Goal: Use online tool/utility: Utilize a website feature to perform a specific function

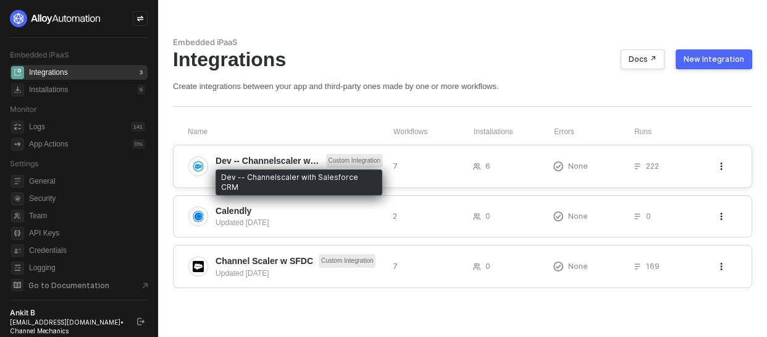
click at [292, 166] on span "Dev -- Channelscaler with Salesforce CRM" at bounding box center [268, 160] width 105 height 12
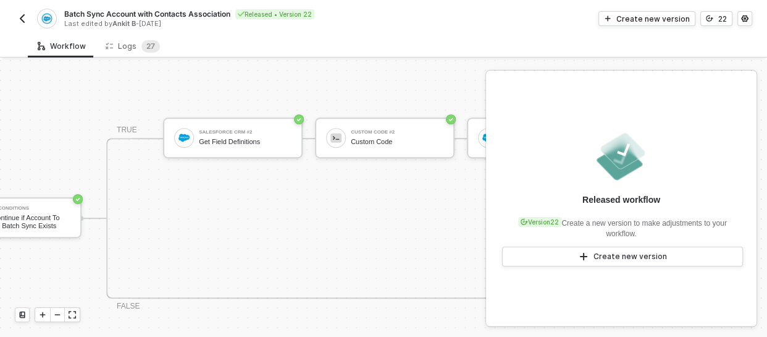
scroll to position [628, 400]
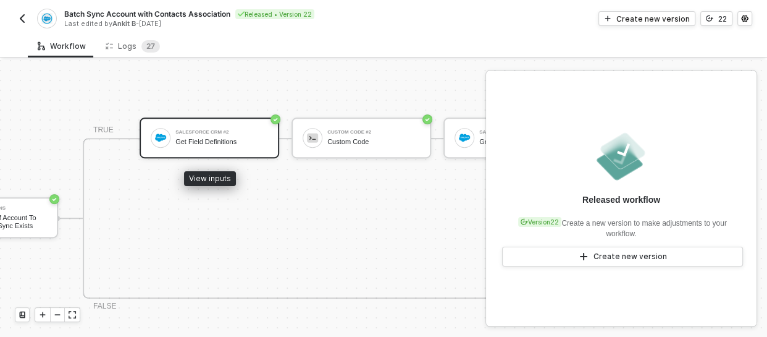
click at [214, 130] on div "Salesforce CRM #2" at bounding box center [221, 132] width 93 height 5
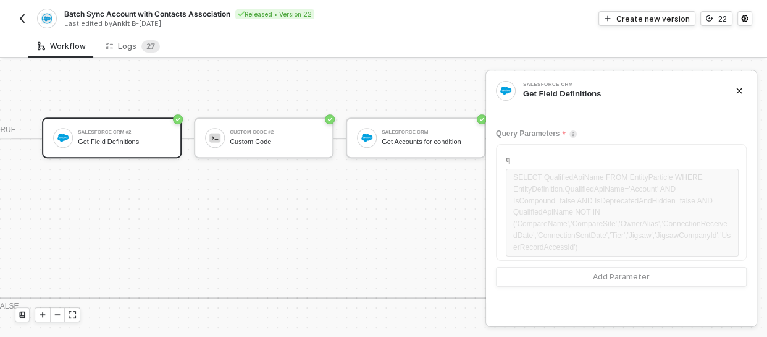
scroll to position [628, 499]
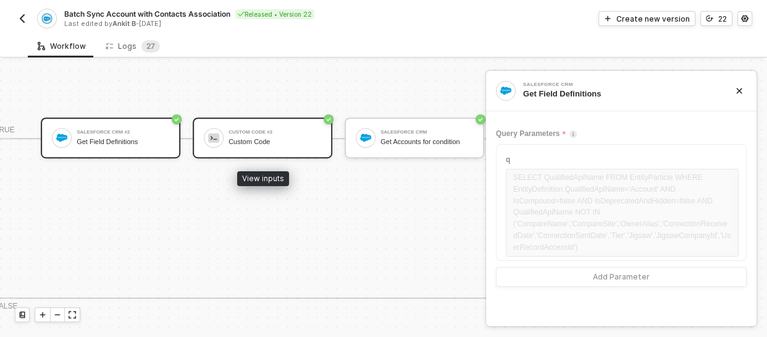
click at [253, 130] on div "Custom Code #2" at bounding box center [275, 132] width 93 height 5
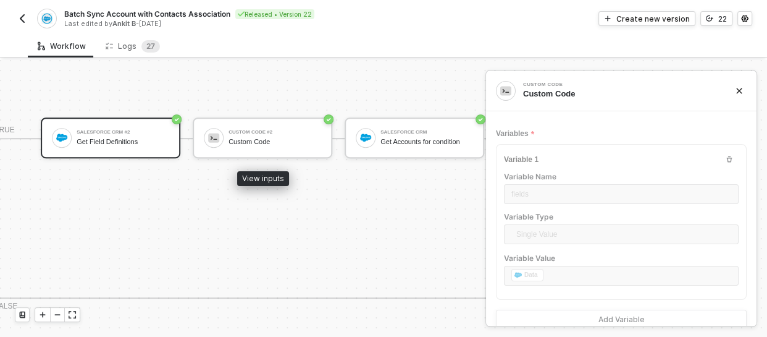
type textarea "/* This code will run inside a Promise, so make sure to call resolve(outputData…"
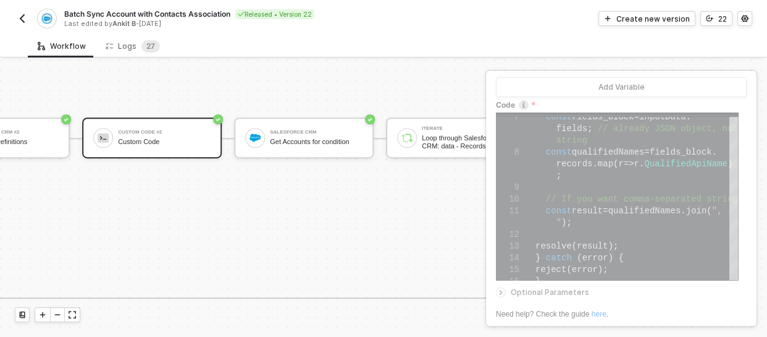
scroll to position [628, 611]
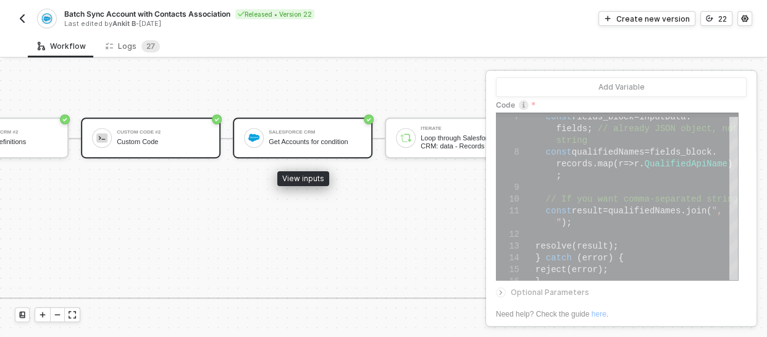
click at [321, 141] on div "Get Accounts for condition" at bounding box center [315, 142] width 93 height 8
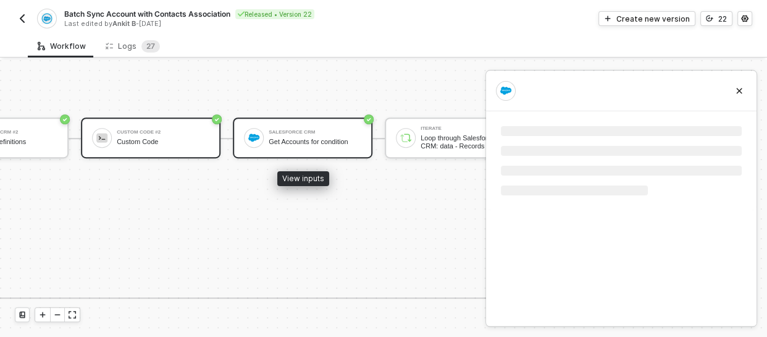
scroll to position [0, 0]
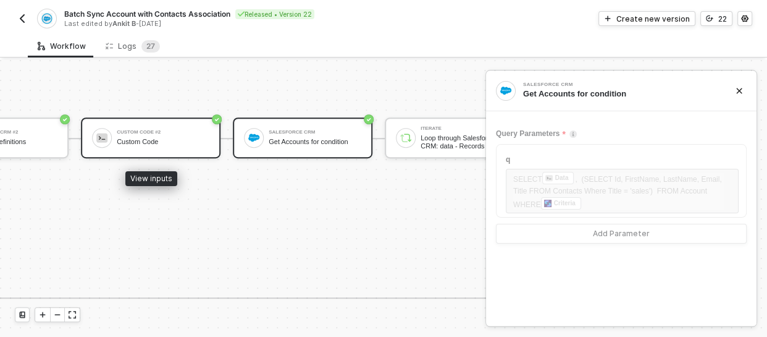
click at [132, 133] on div "Custom Code #2" at bounding box center [163, 132] width 93 height 5
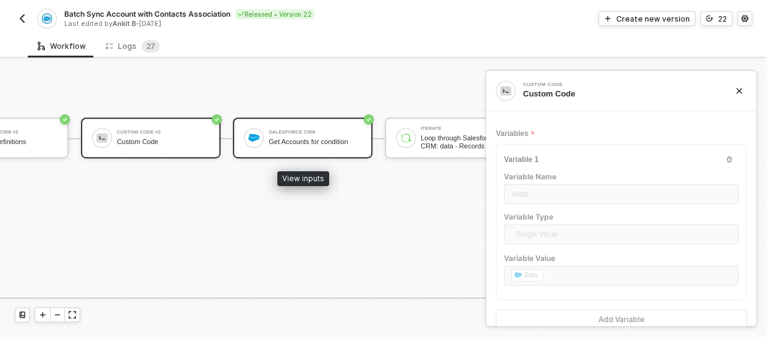
click at [319, 148] on div "Salesforce CRM Get Accounts for condition" at bounding box center [315, 137] width 93 height 23
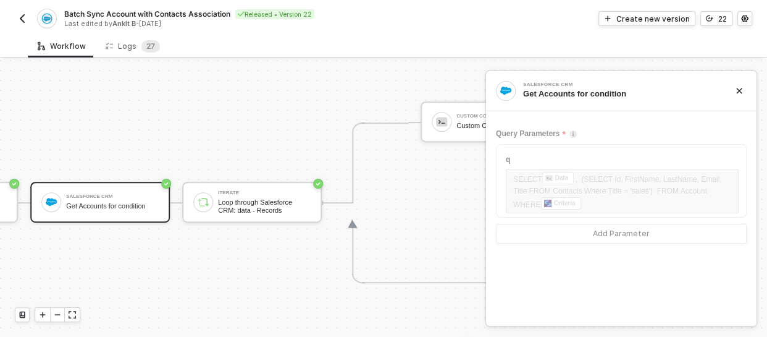
scroll to position [563, 813]
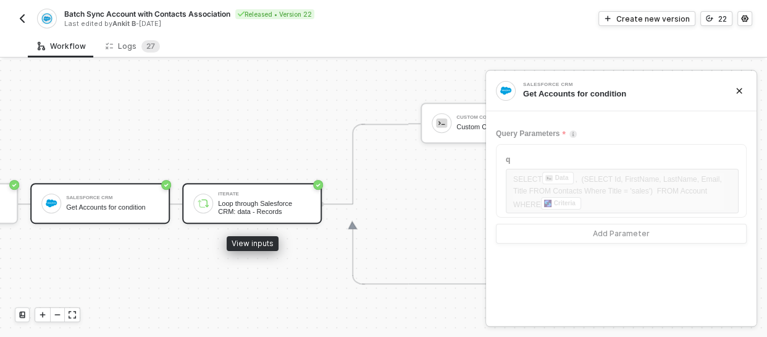
click at [263, 210] on div "Loop through Salesforce CRM: data - Records" at bounding box center [264, 206] width 93 height 15
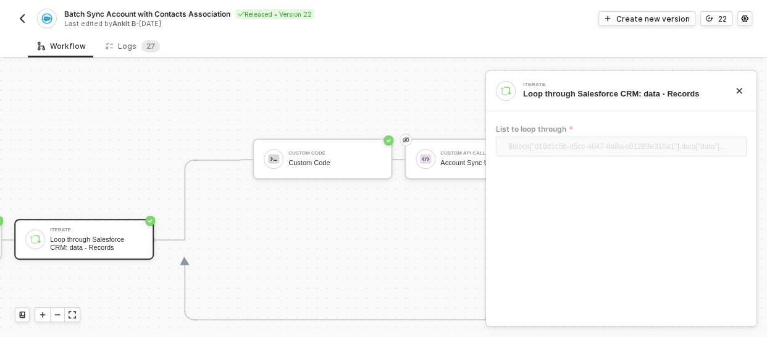
scroll to position [526, 981]
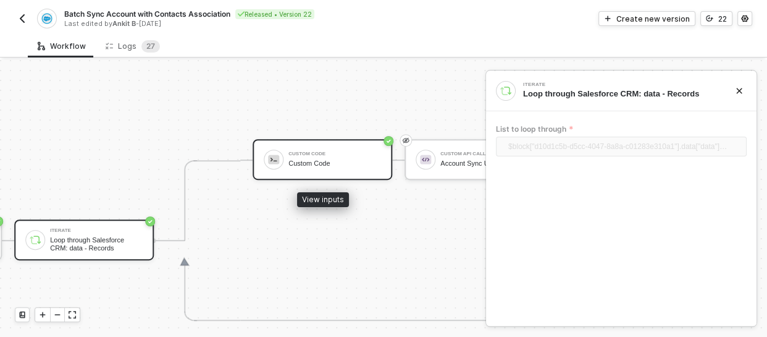
click at [332, 148] on div "Custom Code Custom Code" at bounding box center [334, 159] width 93 height 23
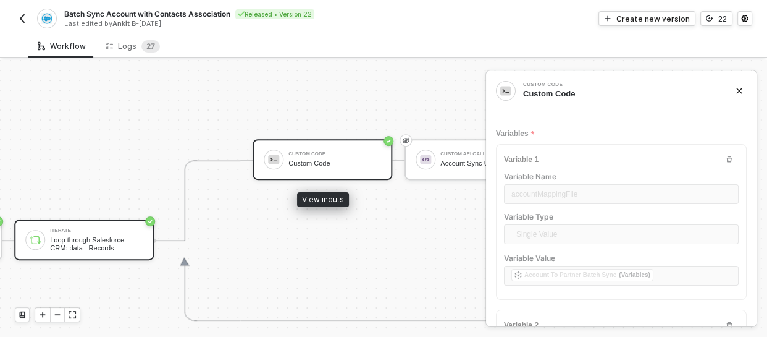
type textarea "// ---- Safely parse mapping file ---- let accountMappingFile = []; let classif…"
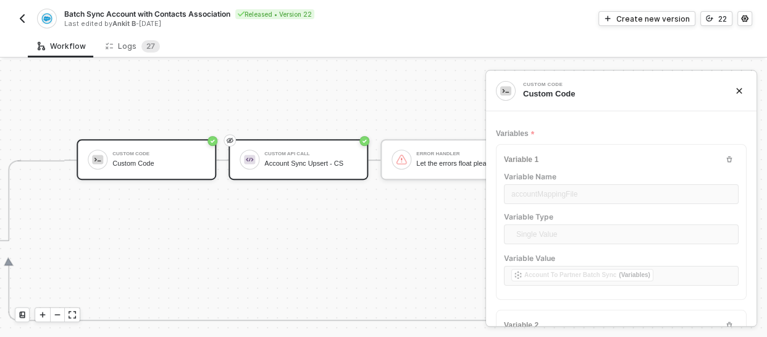
scroll to position [526, 1158]
click at [321, 151] on div "Custom API Call" at bounding box center [310, 153] width 93 height 5
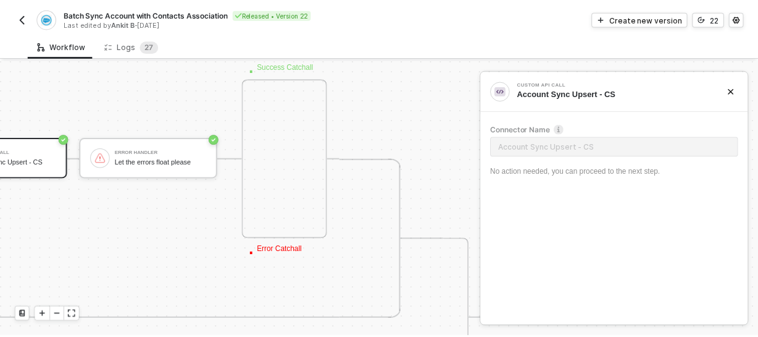
scroll to position [531, 1458]
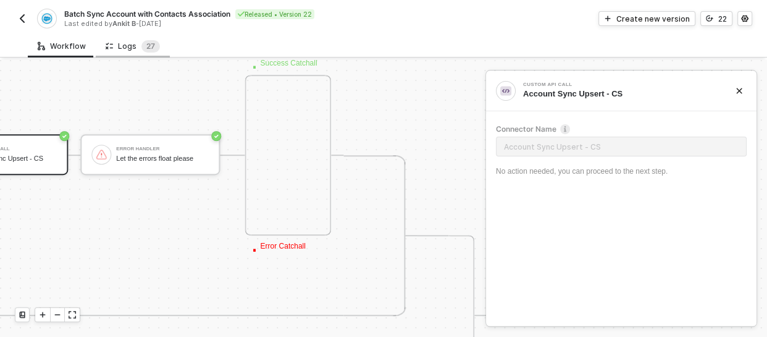
click at [115, 49] on div "Logs 2 7" at bounding box center [133, 46] width 54 height 12
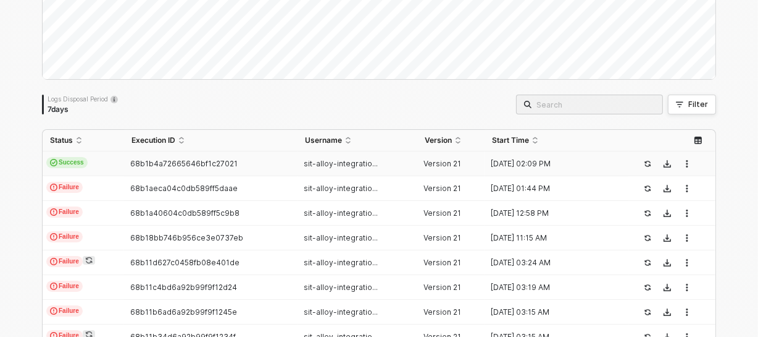
scroll to position [174, 0]
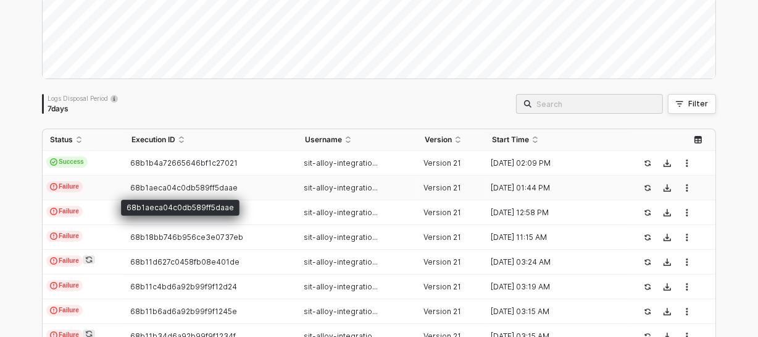
click at [146, 185] on span "68b1aeca04c0db589ff5daae" at bounding box center [183, 187] width 107 height 9
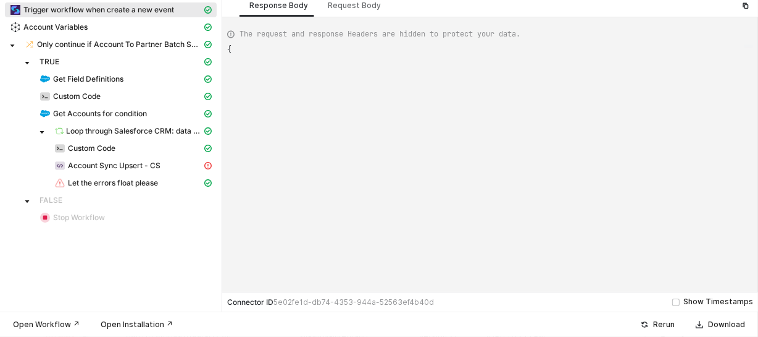
type textarea "{ "json": { "criteria": "LastModifiedDate >= 2024-04-25T00:00:00Z" }, "id": "37…"
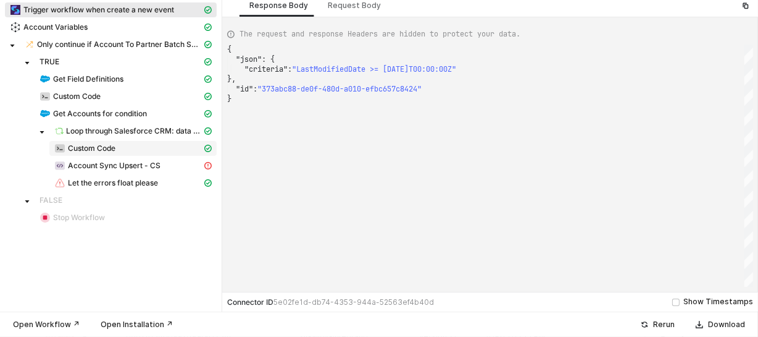
click at [92, 146] on span "Custom Code" at bounding box center [92, 148] width 48 height 10
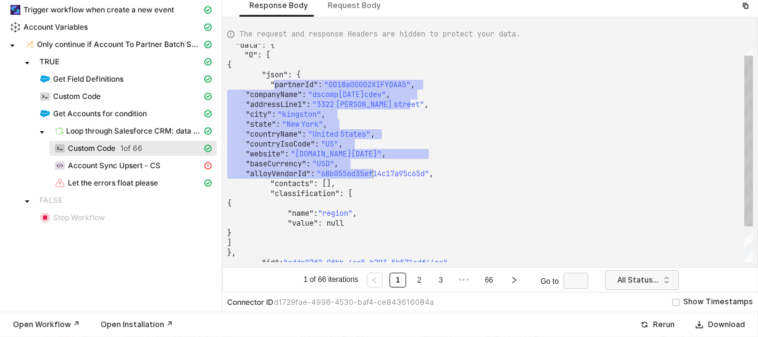
scroll to position [0, 0]
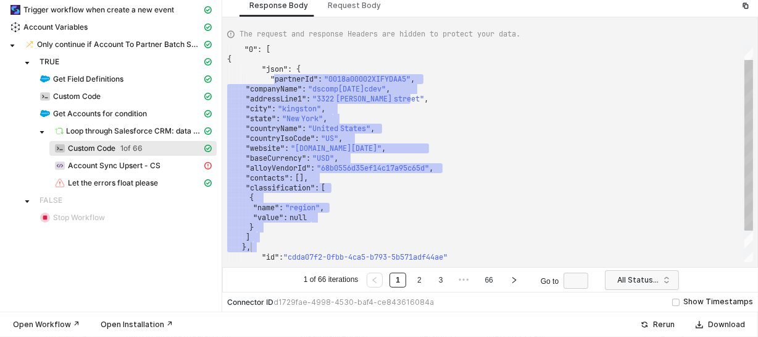
drag, startPoint x: 368, startPoint y: 170, endPoint x: 378, endPoint y: 232, distance: 62.5
type textarea "} ] }, "id": "cdda07f2-0fbb-4ca5-b793-5b571adf44ae" } ] } }"
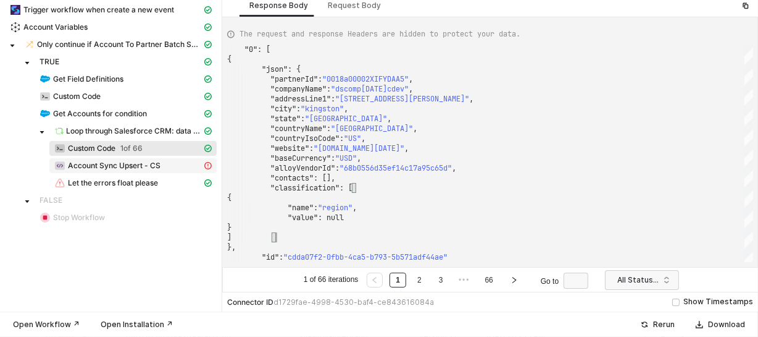
click at [94, 162] on span "Account Sync Upsert - CS" at bounding box center [114, 166] width 93 height 10
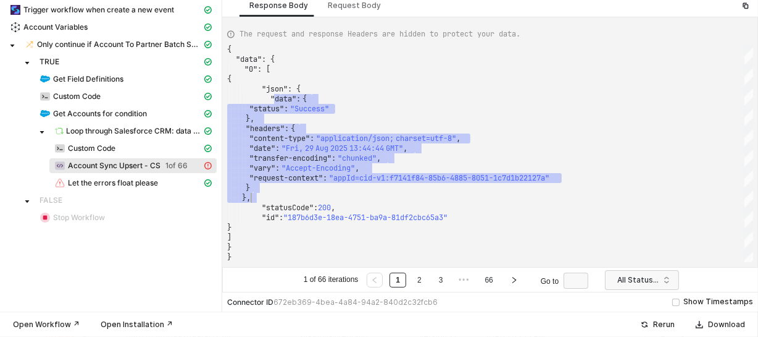
type textarea ""date": "Fri, 29 Aug 2025 13:44:44 GMT", "transfer-encoding": "chunked", "vary"…"
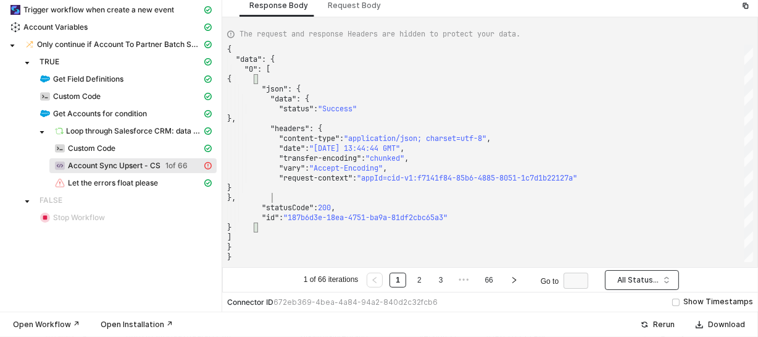
click at [629, 283] on span "All Statuses" at bounding box center [645, 280] width 54 height 19
click at [636, 241] on div "Failure" at bounding box center [641, 235] width 69 height 20
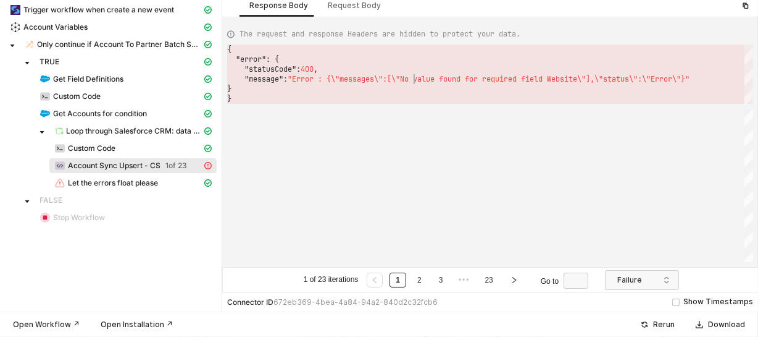
scroll to position [0, 3]
drag, startPoint x: 413, startPoint y: 78, endPoint x: 597, endPoint y: 97, distance: 185.0
click at [514, 283] on button "button" at bounding box center [514, 279] width 16 height 15
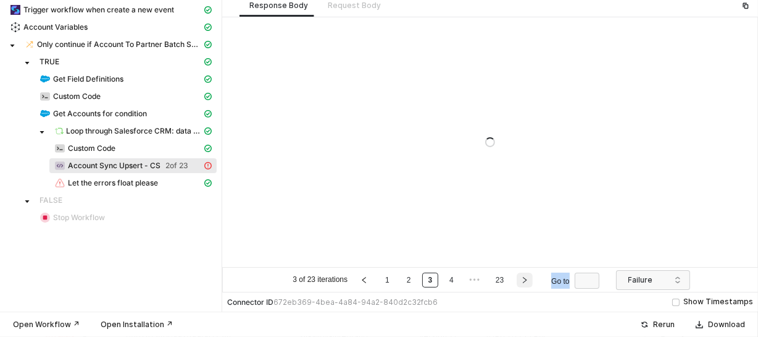
click at [514, 283] on ul "3 of 23 iterations 1 2 3 4 ••• 23 Go to" at bounding box center [448, 279] width 315 height 15
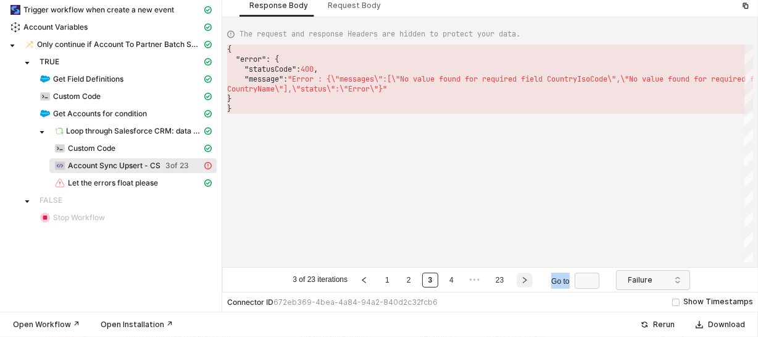
click at [514, 283] on ul "3 of 23 iterations 1 2 3 4 ••• 23 Go to" at bounding box center [448, 279] width 315 height 15
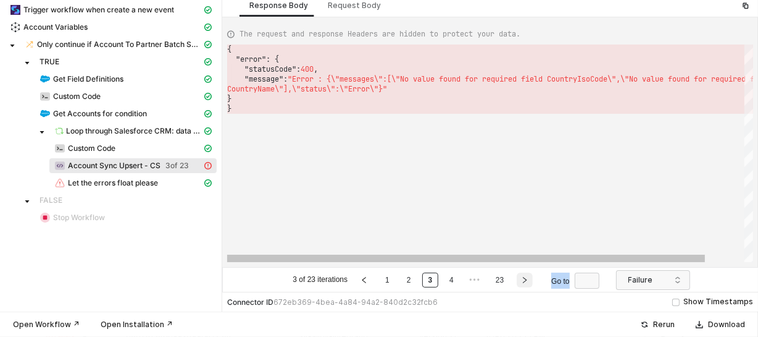
click at [514, 283] on ul "3 of 23 iterations 1 2 3 4 ••• 23 Go to" at bounding box center [448, 279] width 315 height 15
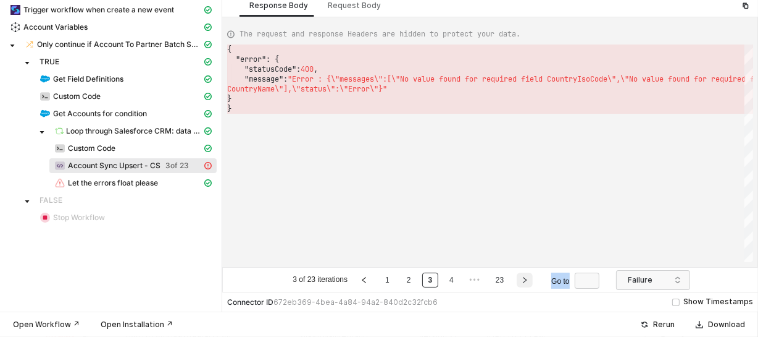
click at [514, 283] on ul "3 of 23 iterations 1 2 3 4 ••• 23 Go to" at bounding box center [448, 279] width 315 height 15
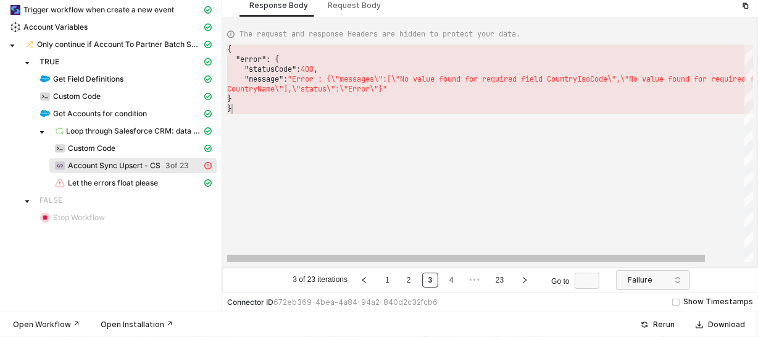
click at [513, 162] on div "{ "error" : { "statusCode" : 400 , "message" : "Error : {\"messages\":[\"No val…" at bounding box center [511, 152] width 569 height 217
drag, startPoint x: 287, startPoint y: 66, endPoint x: 319, endPoint y: 109, distance: 53.9
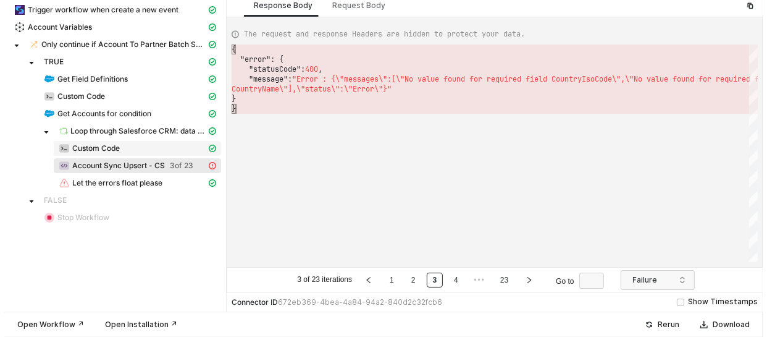
scroll to position [0, 0]
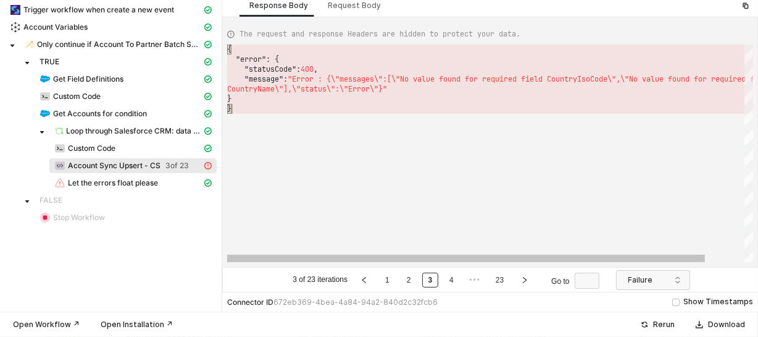
click at [453, 161] on div "{ "error" : { "statusCode" : 400 , "message" : "Error : {\"messages\":[\"No val…" at bounding box center [511, 152] width 569 height 217
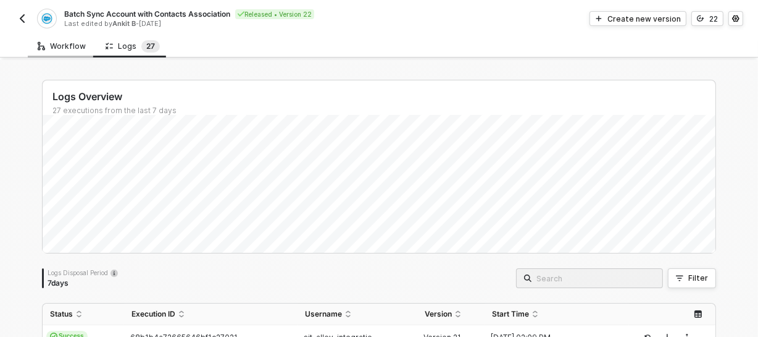
click at [64, 48] on div "Workflow" at bounding box center [62, 46] width 48 height 10
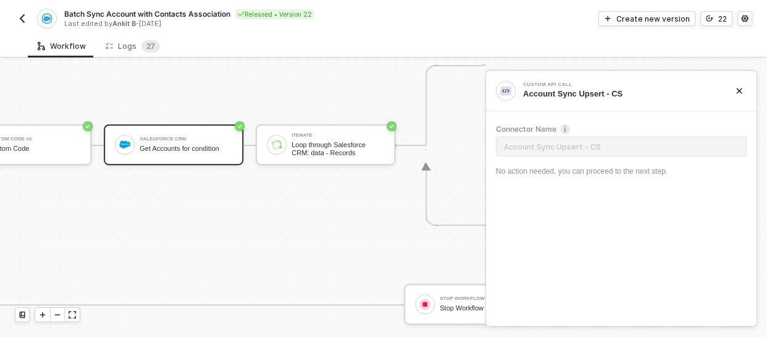
scroll to position [622, 740]
click at [187, 153] on div "Salesforce CRM Get Accounts for condition" at bounding box center [186, 143] width 93 height 23
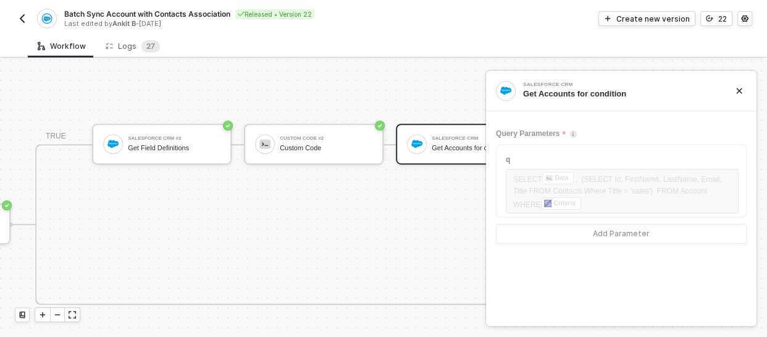
scroll to position [622, 437]
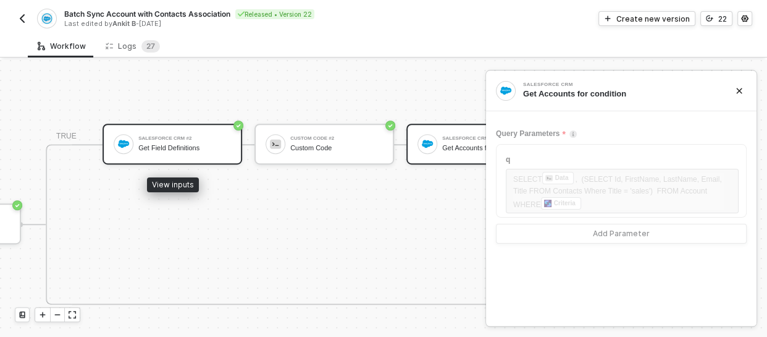
click at [203, 154] on div "Salesforce CRM #2 Get Field Definitions" at bounding box center [184, 143] width 93 height 23
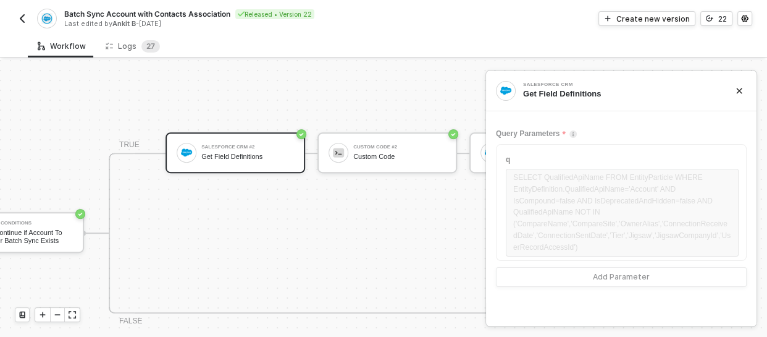
scroll to position [613, 372]
click at [15, 19] on button "button" at bounding box center [22, 18] width 15 height 15
